Goal: Transaction & Acquisition: Book appointment/travel/reservation

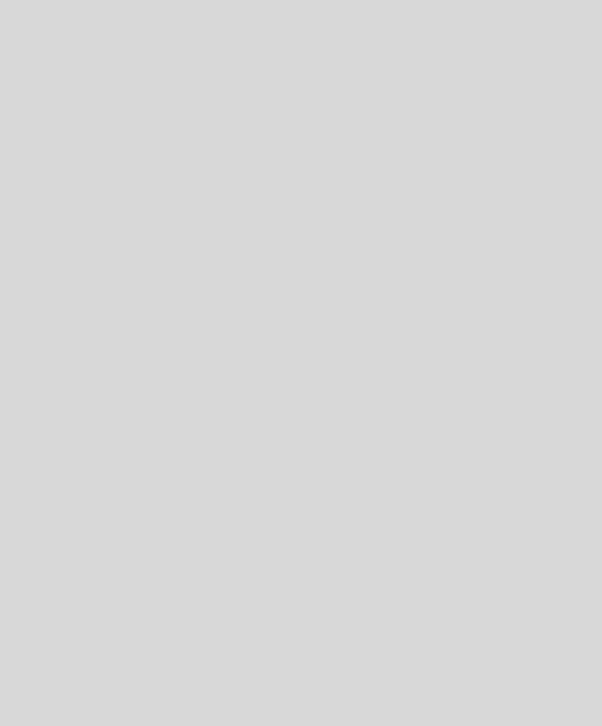
select select "pt"
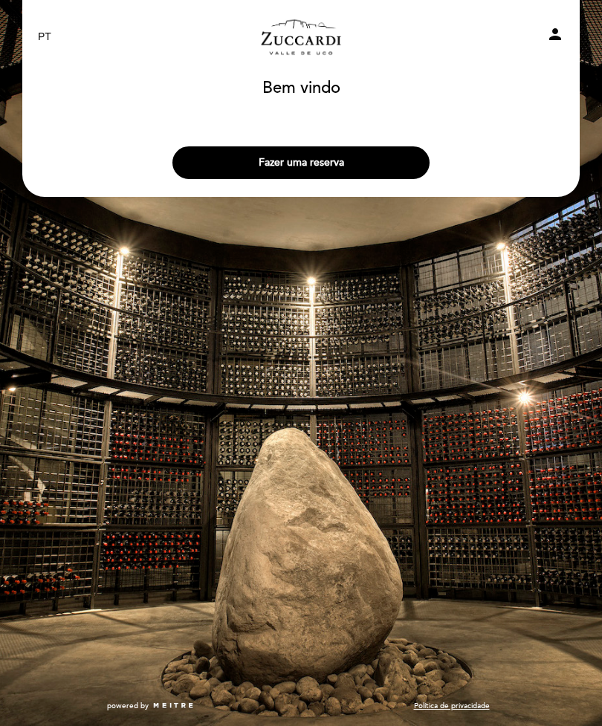
click at [401, 160] on button "Fazer uma reserva" at bounding box center [300, 162] width 257 height 33
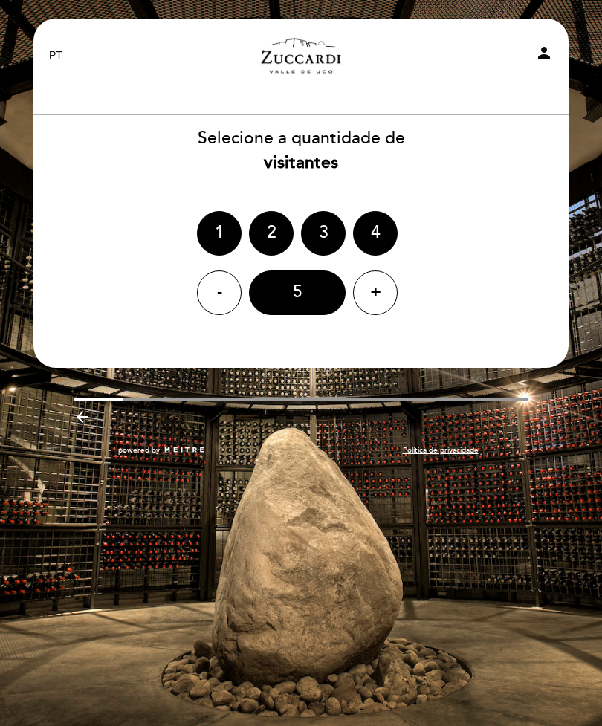
click at [374, 226] on div "4" at bounding box center [375, 233] width 45 height 45
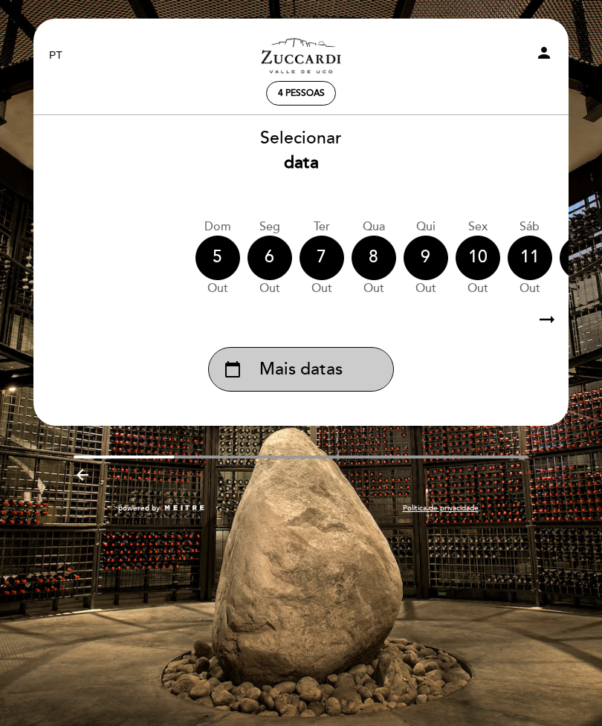
click at [354, 368] on div "calendar_today Mais datas" at bounding box center [301, 369] width 186 height 45
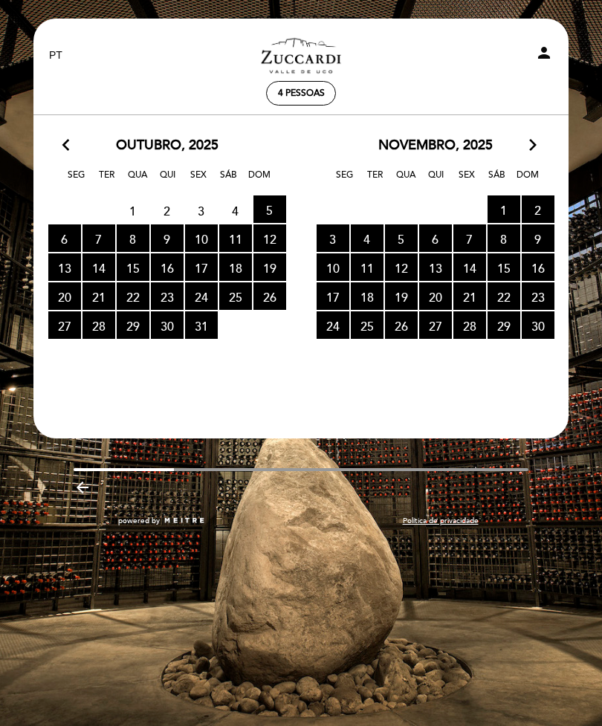
click at [239, 301] on span "25 RESERVAS DISPONÍVEIS" at bounding box center [235, 295] width 33 height 27
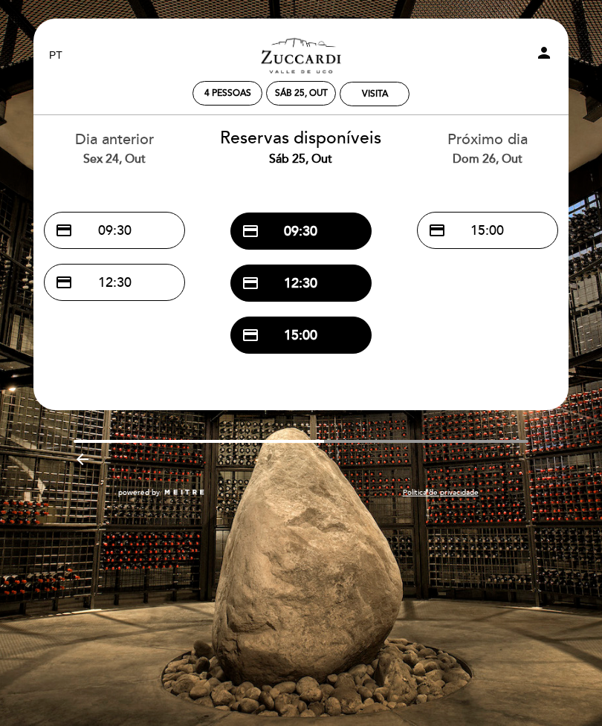
click at [330, 238] on button "credit_card 09:30" at bounding box center [300, 230] width 141 height 37
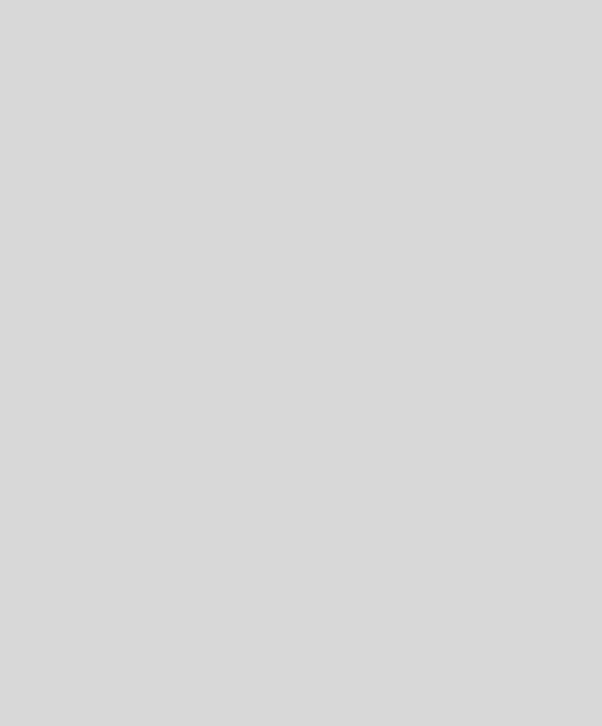
select select "pt"
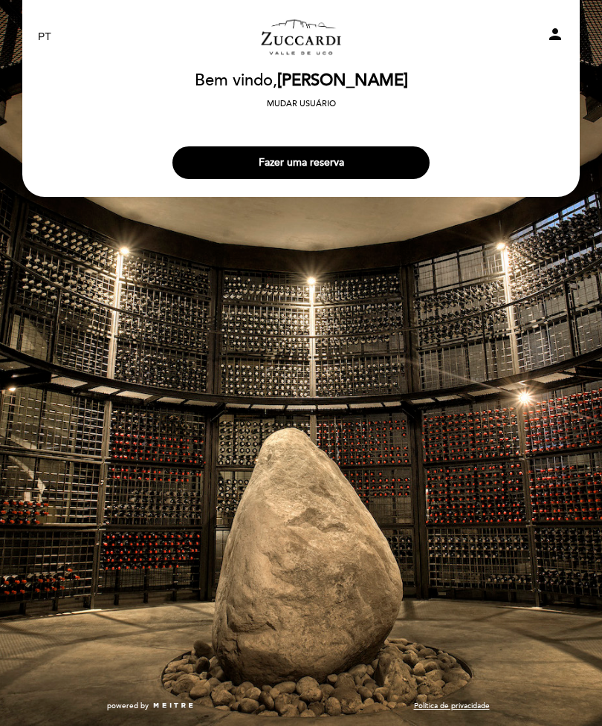
click at [408, 147] on button "Fazer uma reserva" at bounding box center [300, 162] width 257 height 33
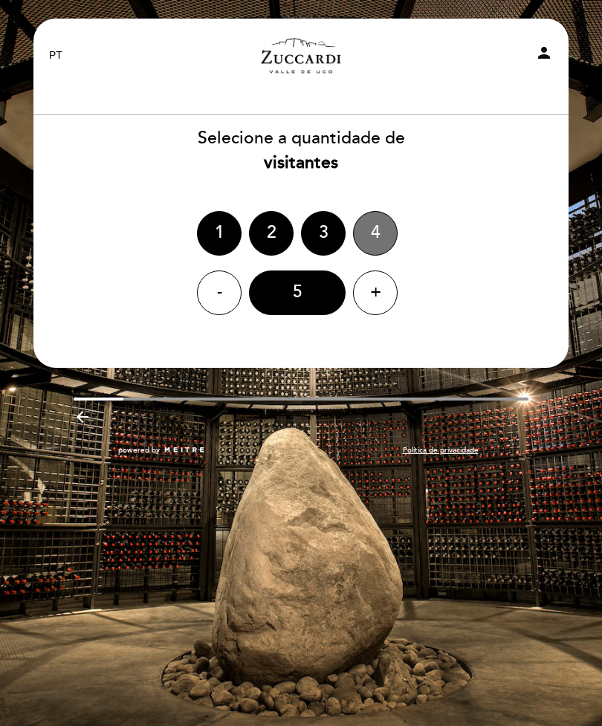
click at [372, 227] on div "4" at bounding box center [375, 233] width 45 height 45
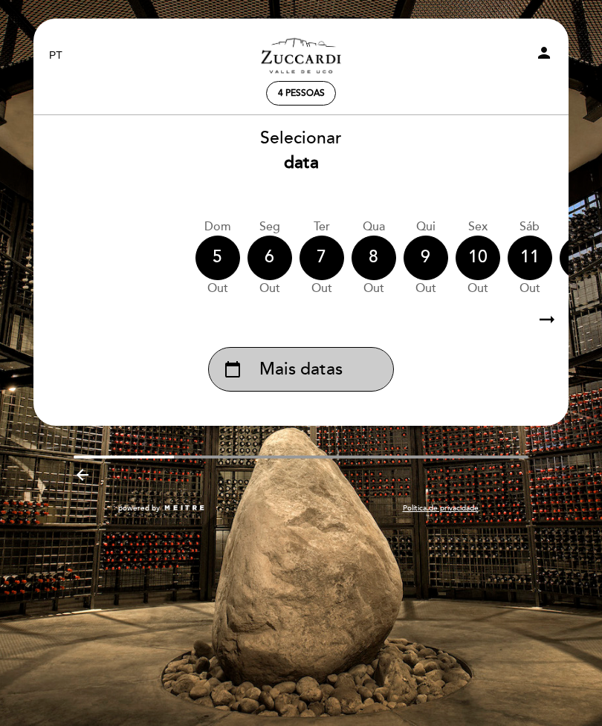
click at [348, 362] on div "calendar_today Mais datas" at bounding box center [301, 369] width 186 height 45
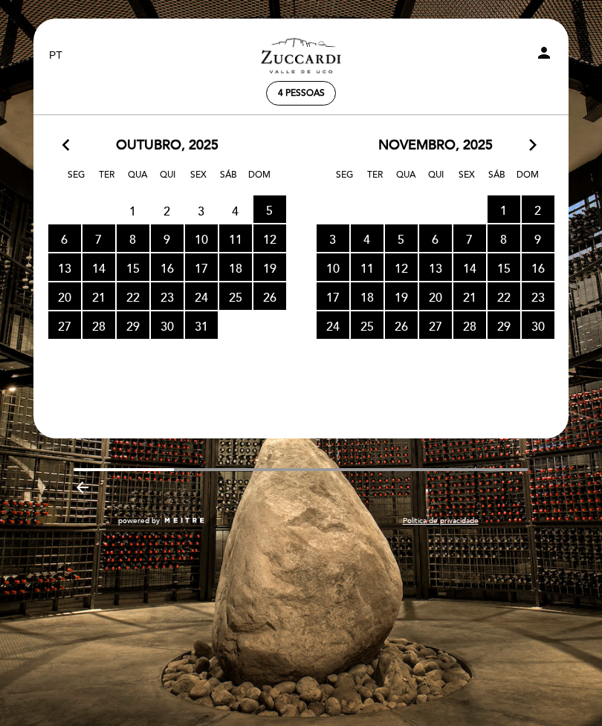
click at [249, 298] on span "25 RESERVAS DISPONÍVEIS" at bounding box center [235, 295] width 33 height 27
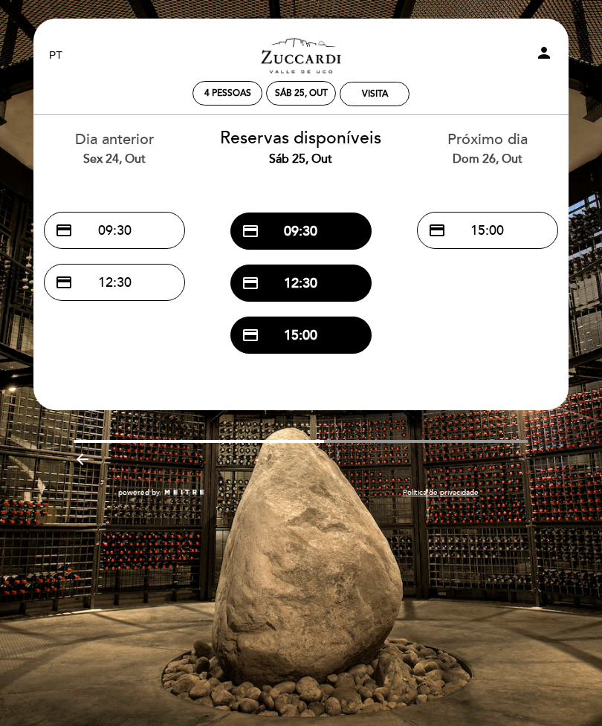
click at [328, 237] on button "credit_card 09:30" at bounding box center [300, 230] width 141 height 37
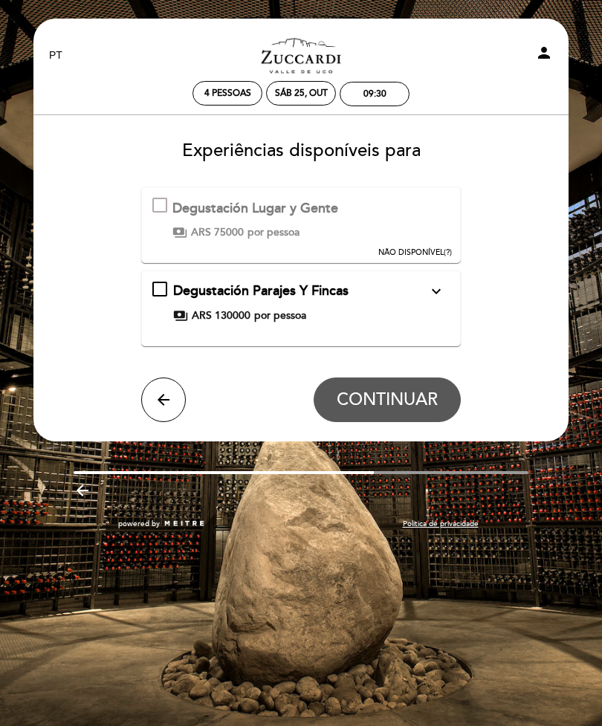
click at [414, 234] on button "NÃO DISPONÍVEL (?)" at bounding box center [415, 222] width 82 height 71
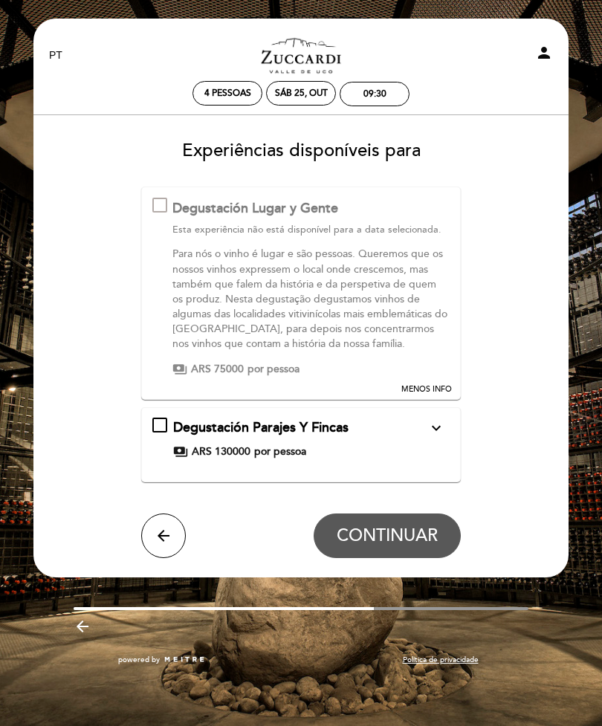
click at [386, 435] on div "Degustación Parajes Y Fincas expand_more" at bounding box center [299, 427] width 253 height 19
